Goal: Task Accomplishment & Management: Manage account settings

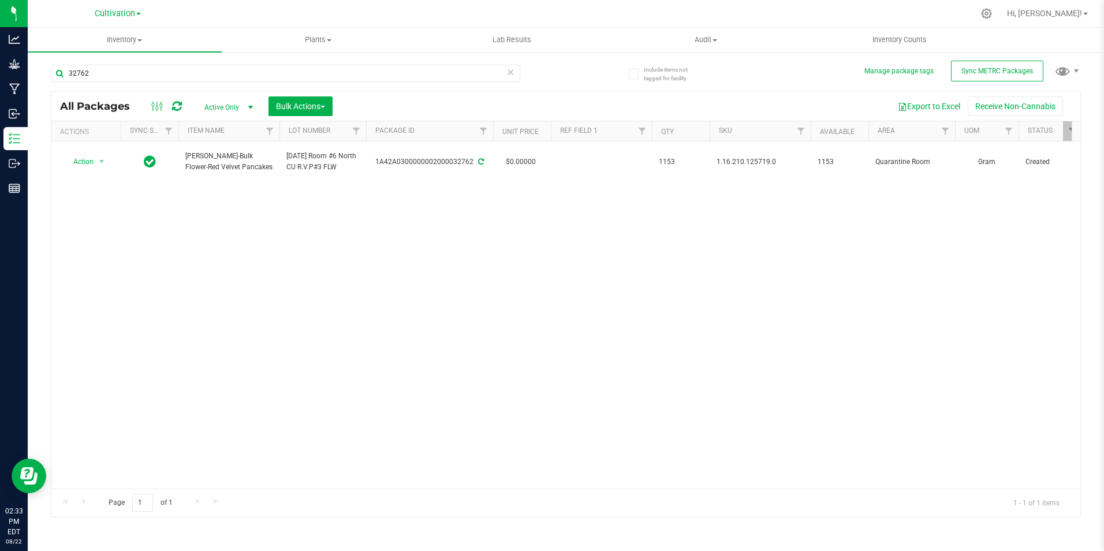
click at [453, 20] on div at bounding box center [590, 13] width 767 height 23
click at [409, 21] on div at bounding box center [590, 13] width 767 height 23
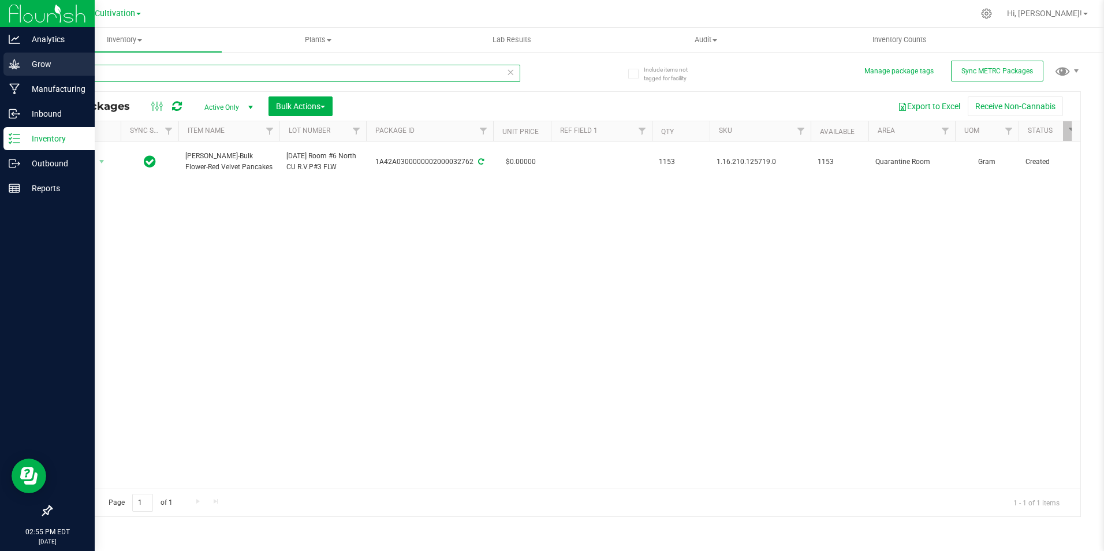
drag, startPoint x: 132, startPoint y: 72, endPoint x: 23, endPoint y: 72, distance: 109.1
click at [23, 72] on div "Analytics Grow Manufacturing Inbound Inventory Outbound Reports 02:55 PM EDT [D…" at bounding box center [552, 275] width 1104 height 551
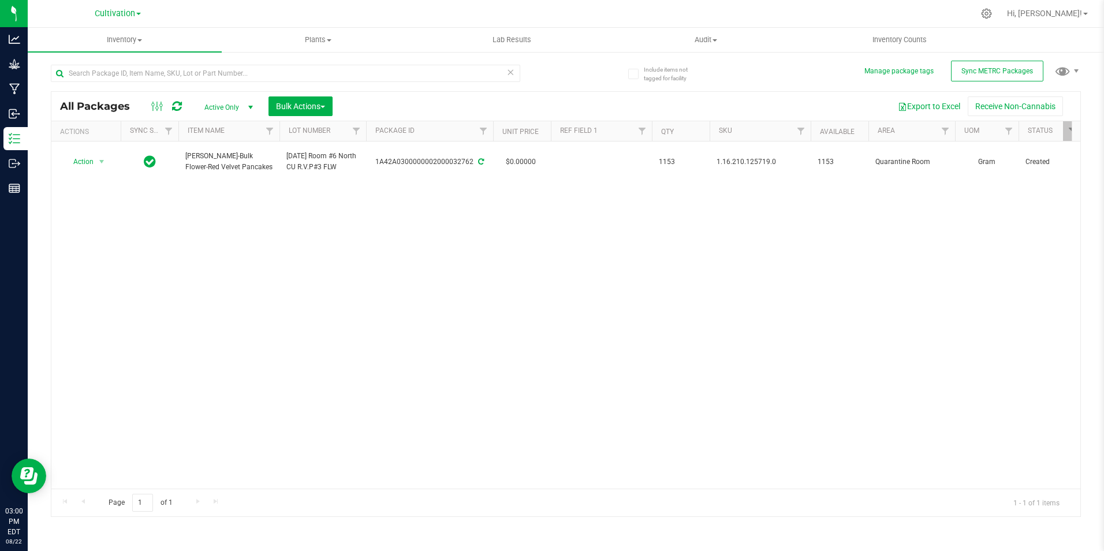
click at [275, 361] on div "Action Action Adjust qty Create package Edit attributes Global inventory Locate…" at bounding box center [565, 314] width 1029 height 347
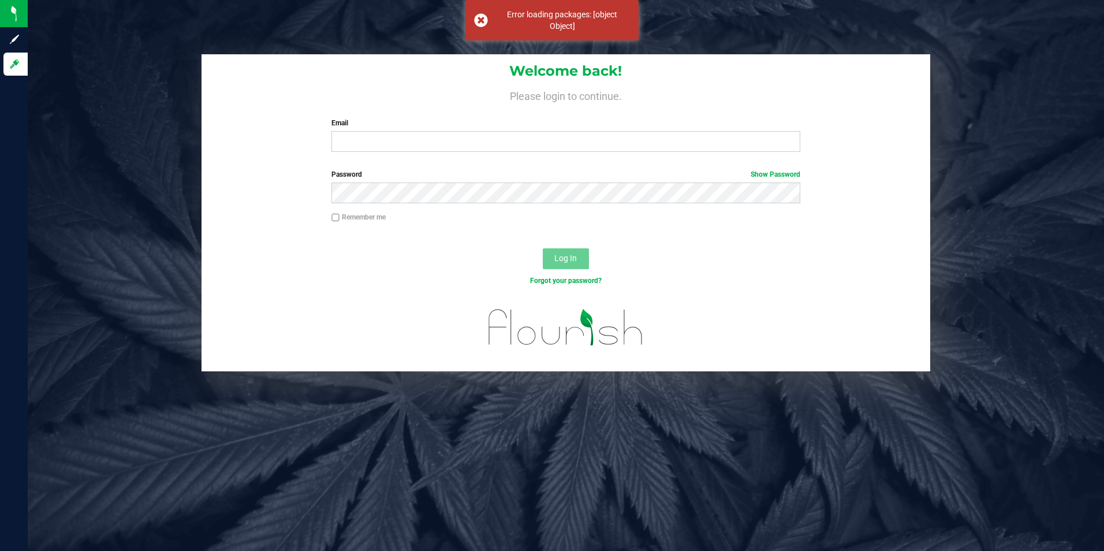
click at [611, 23] on div "Error loading packages: [object Object]" at bounding box center [562, 20] width 136 height 23
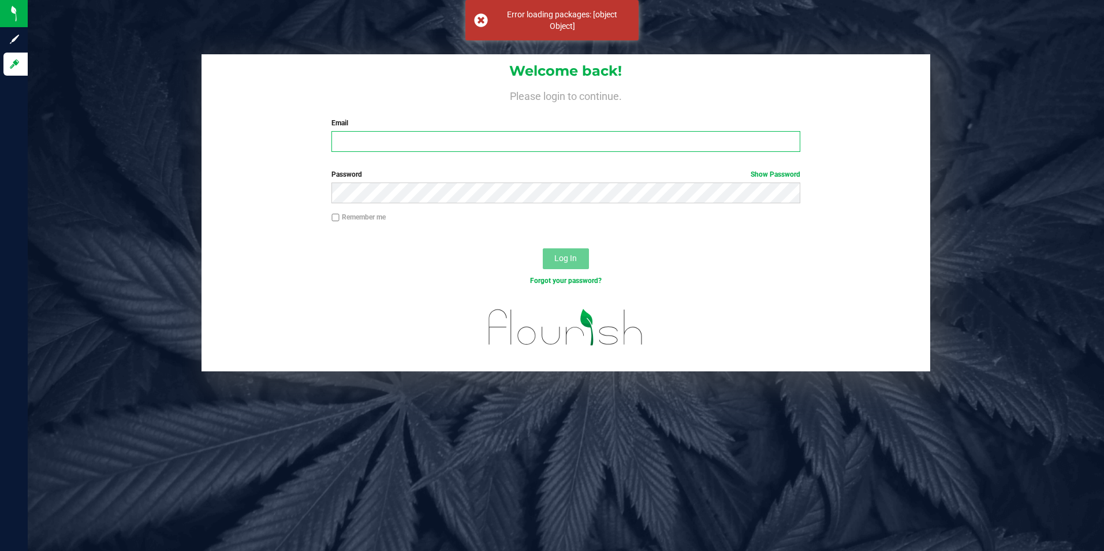
type input "[EMAIL_ADDRESS][DOMAIN_NAME]"
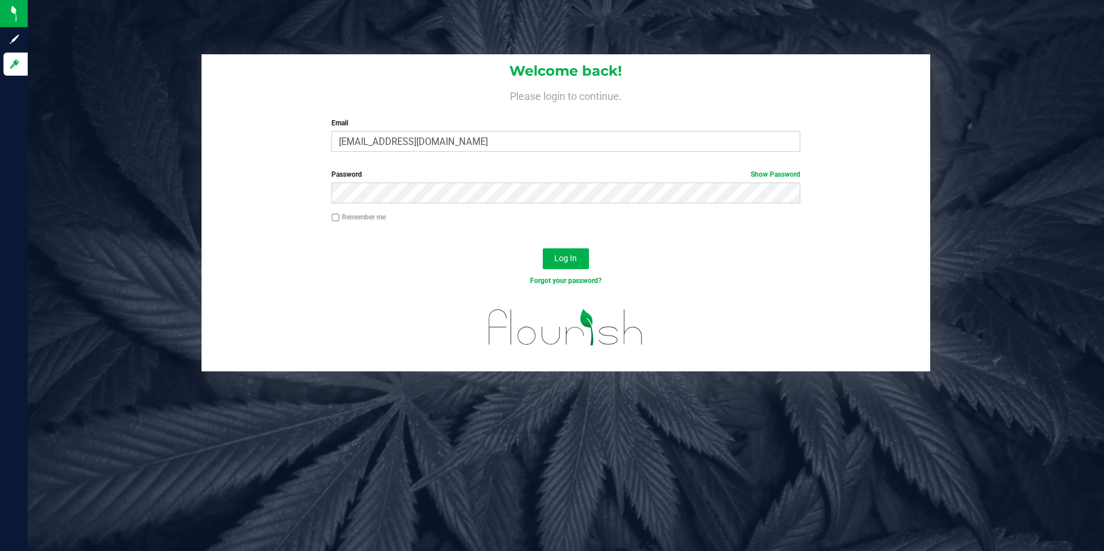
click at [697, 23] on div "Welcome back! Please login to continue. Email [EMAIL_ADDRESS][DOMAIN_NAME] Requ…" at bounding box center [566, 275] width 1076 height 551
click at [553, 256] on button "Log In" at bounding box center [566, 258] width 46 height 21
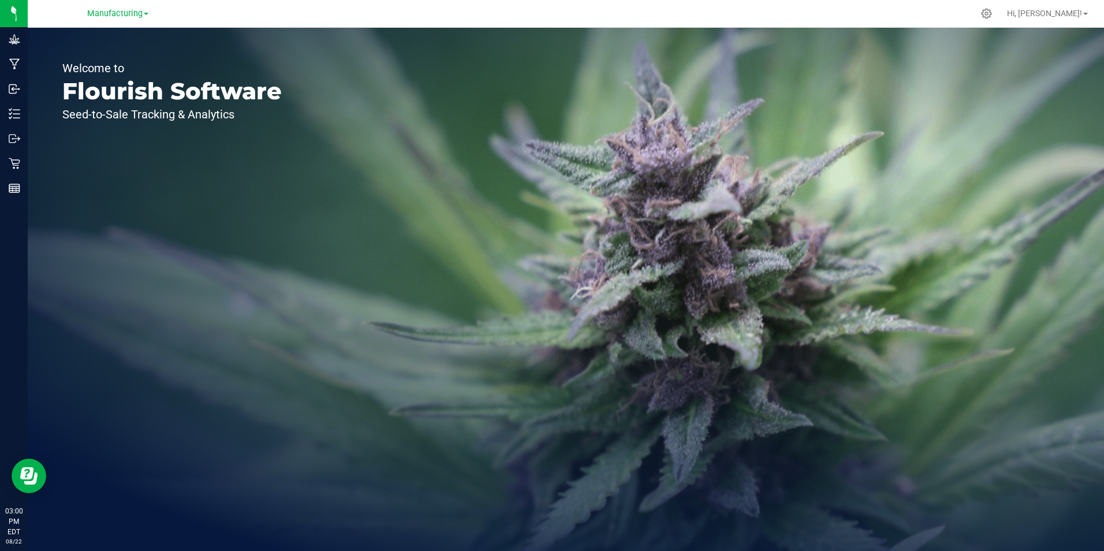
click at [147, 14] on span at bounding box center [146, 14] width 5 height 2
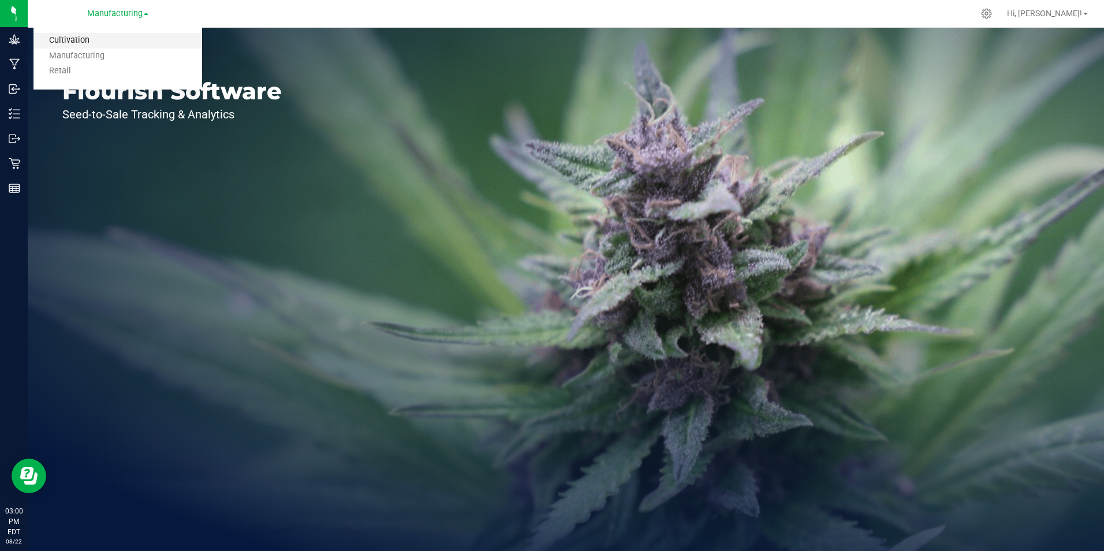
click at [112, 43] on link "Cultivation" at bounding box center [117, 41] width 169 height 16
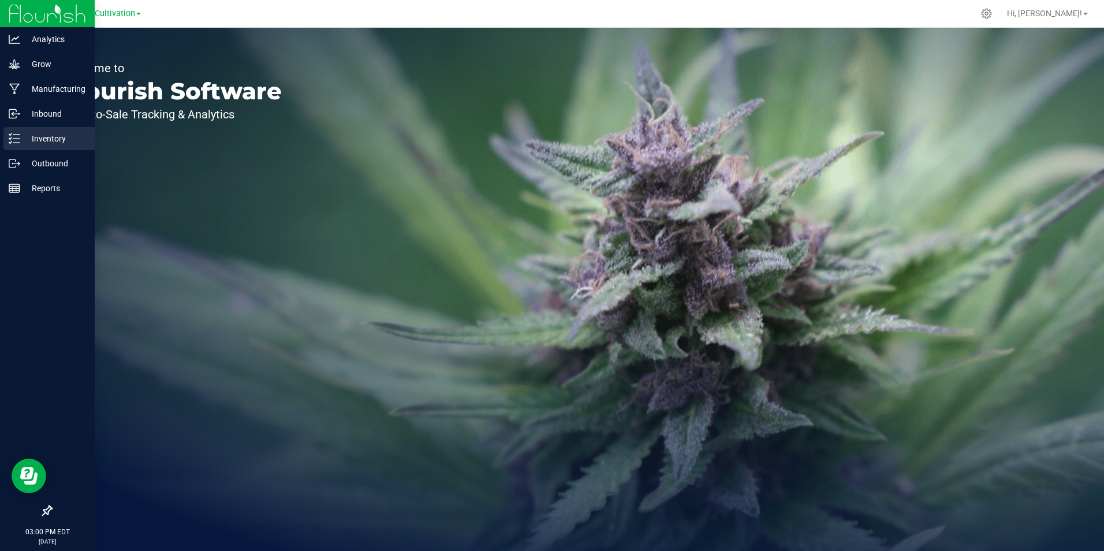
click at [17, 135] on line at bounding box center [16, 135] width 6 height 0
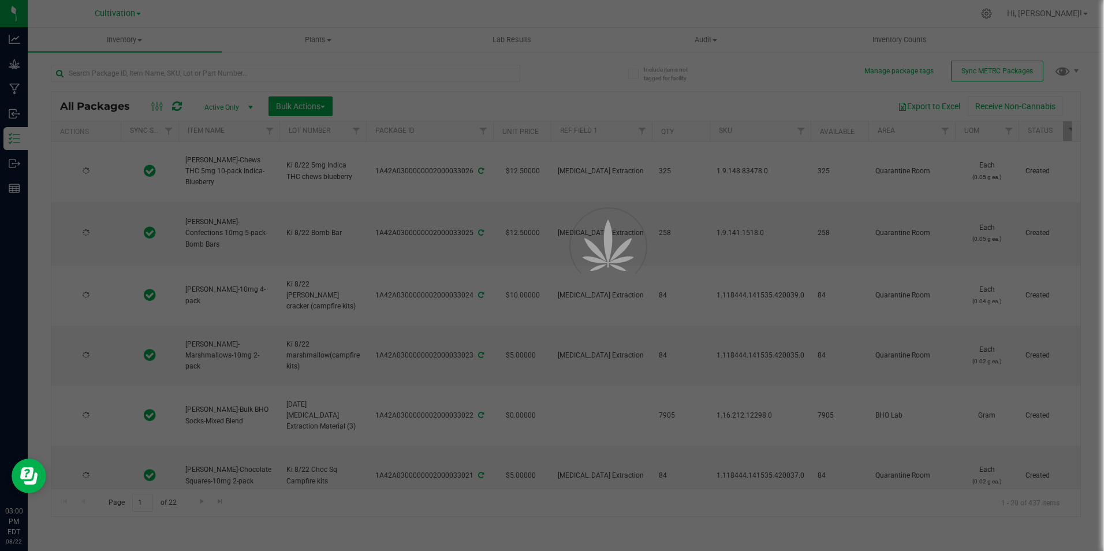
type input "[DATE]"
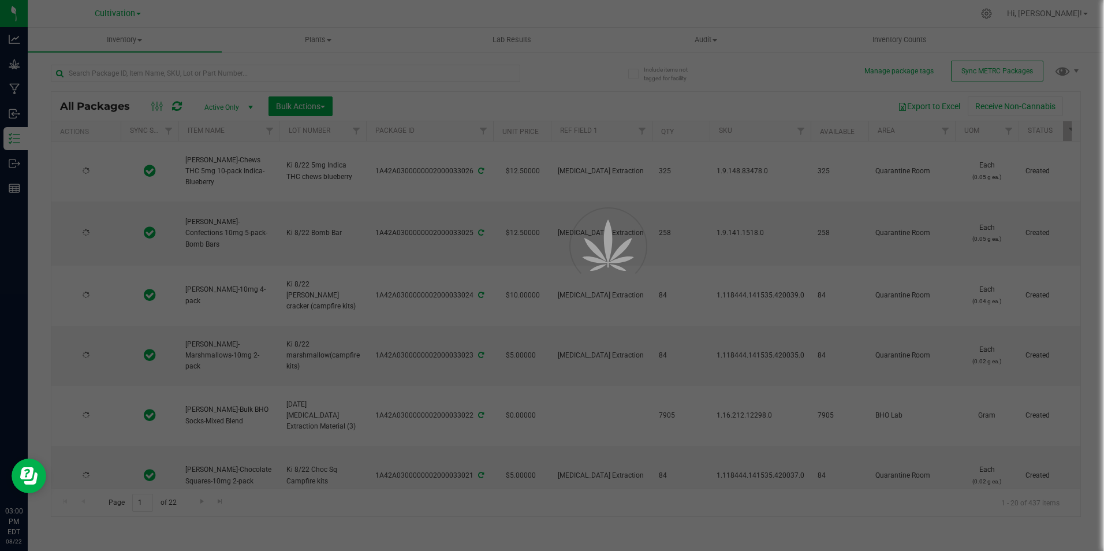
type input "[DATE]"
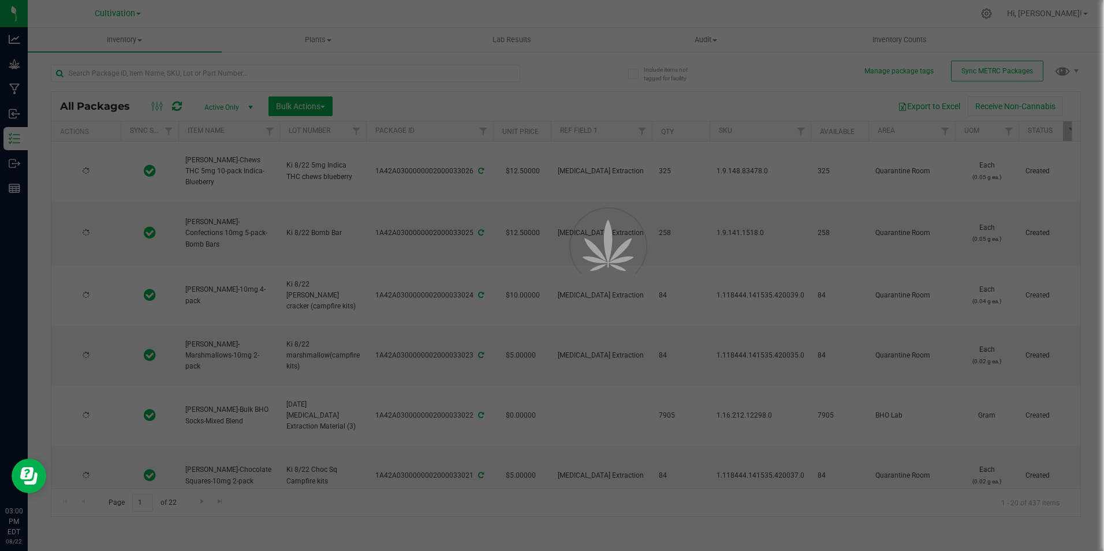
type input "[DATE]"
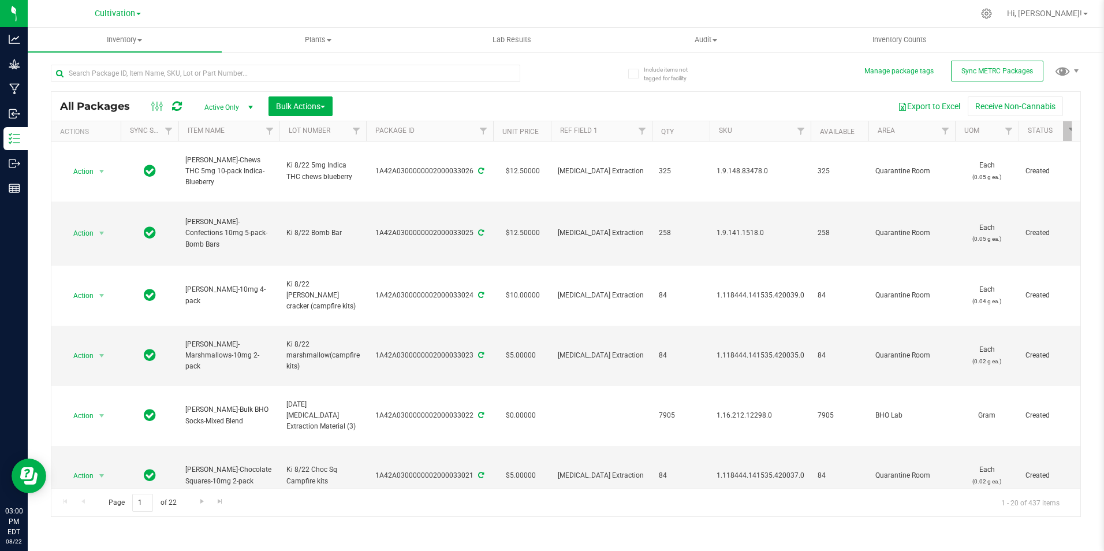
click at [214, 11] on div at bounding box center [590, 13] width 767 height 23
